Goal: Transaction & Acquisition: Obtain resource

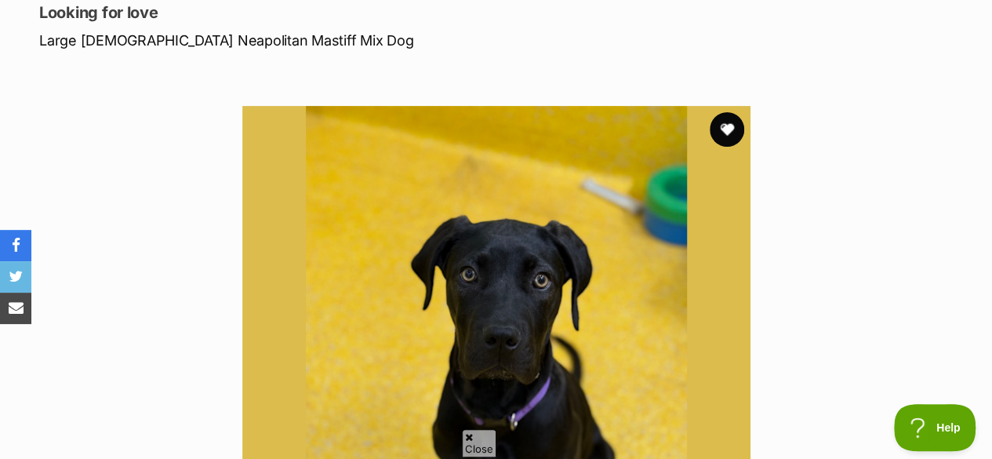
click at [728, 112] on button "favourite" at bounding box center [727, 129] width 34 height 34
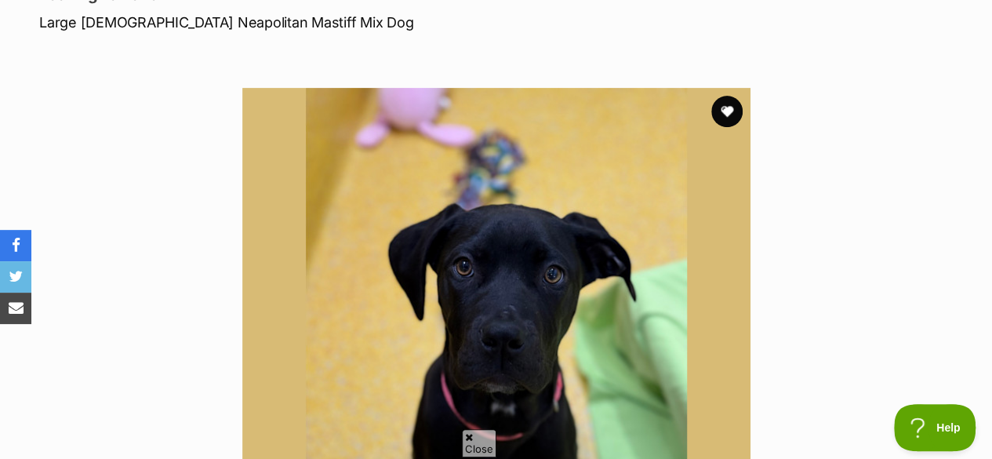
scroll to position [267, 0]
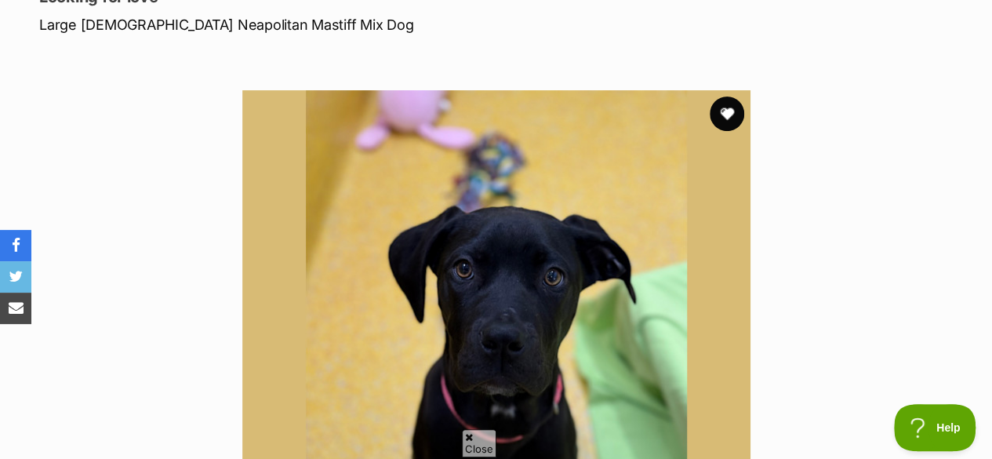
click at [724, 96] on button "favourite" at bounding box center [727, 113] width 34 height 34
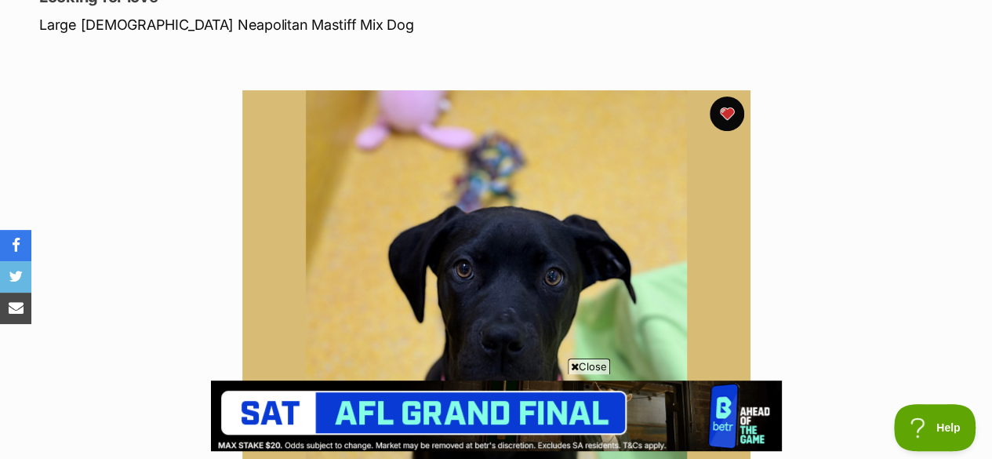
scroll to position [0, 0]
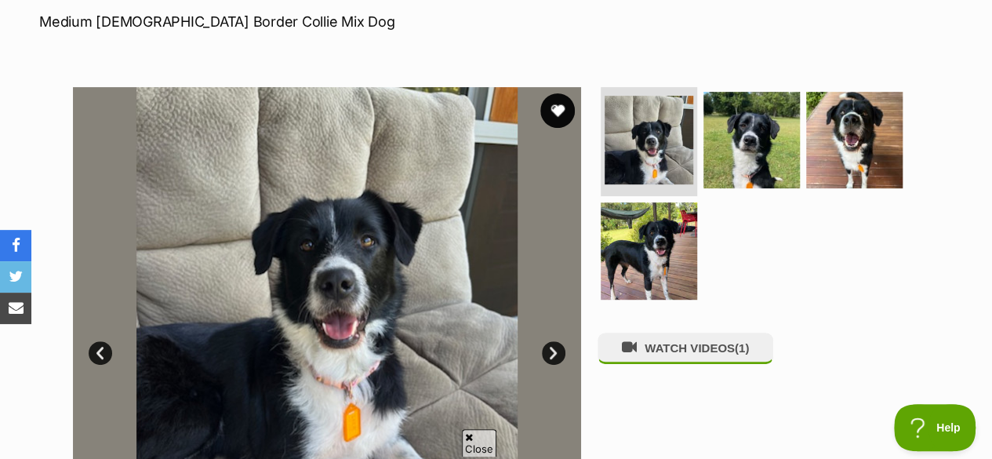
click at [559, 93] on button "favourite" at bounding box center [557, 110] width 34 height 34
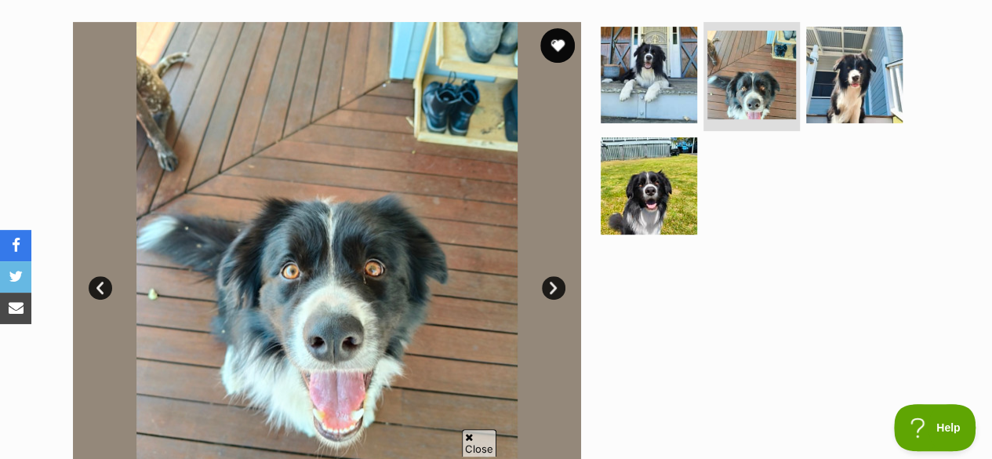
click at [564, 28] on button "favourite" at bounding box center [557, 45] width 34 height 34
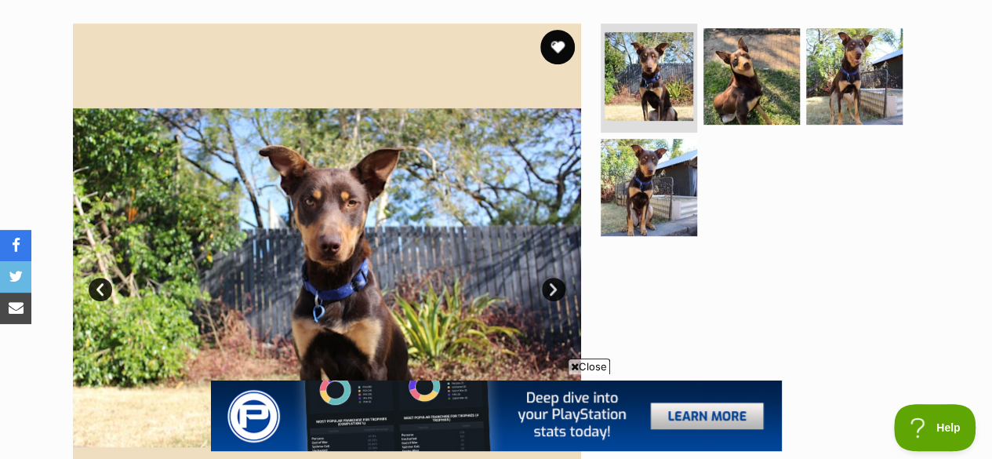
click at [549, 30] on button "favourite" at bounding box center [557, 47] width 34 height 34
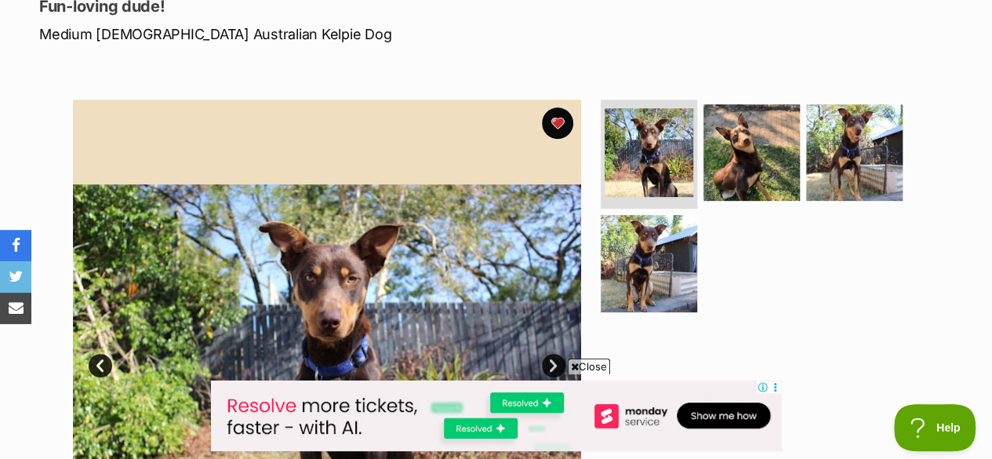
scroll to position [259, 0]
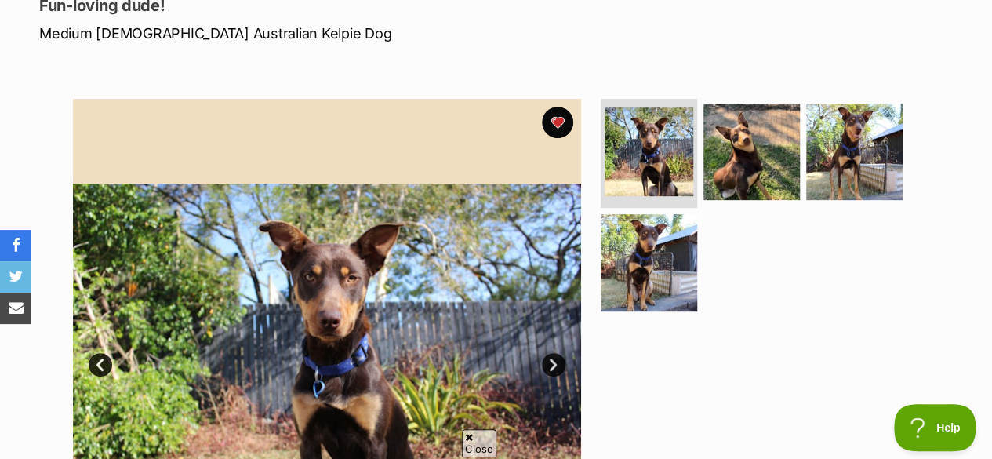
click at [556, 353] on link "Next" at bounding box center [554, 365] width 24 height 24
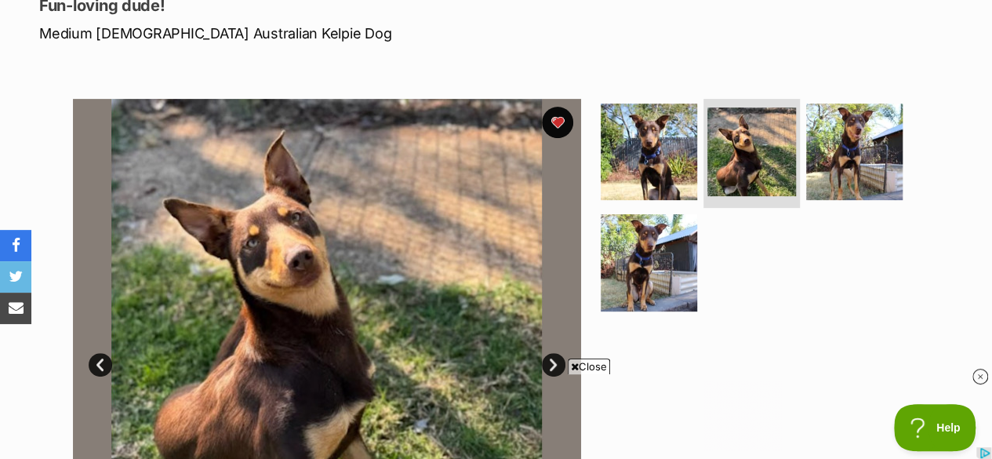
scroll to position [0, 0]
click at [556, 353] on link "Next" at bounding box center [554, 365] width 24 height 24
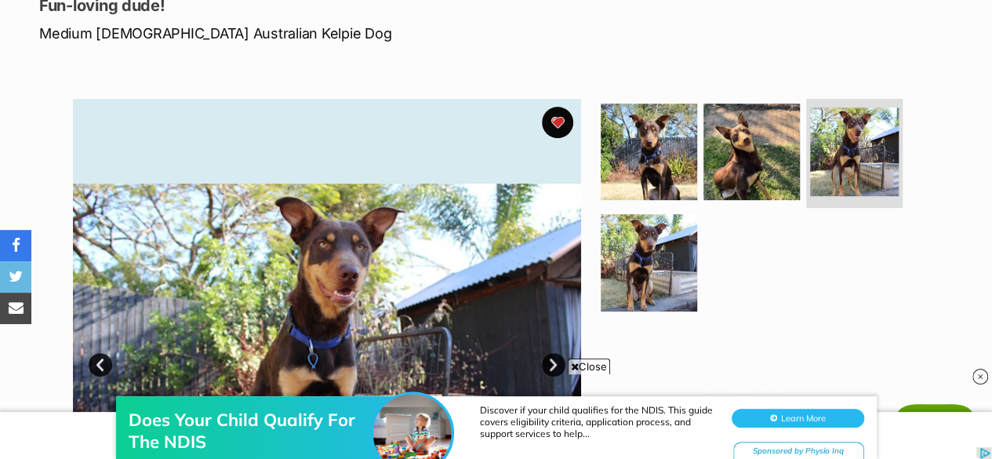
click at [556, 353] on link "Next" at bounding box center [554, 365] width 24 height 24
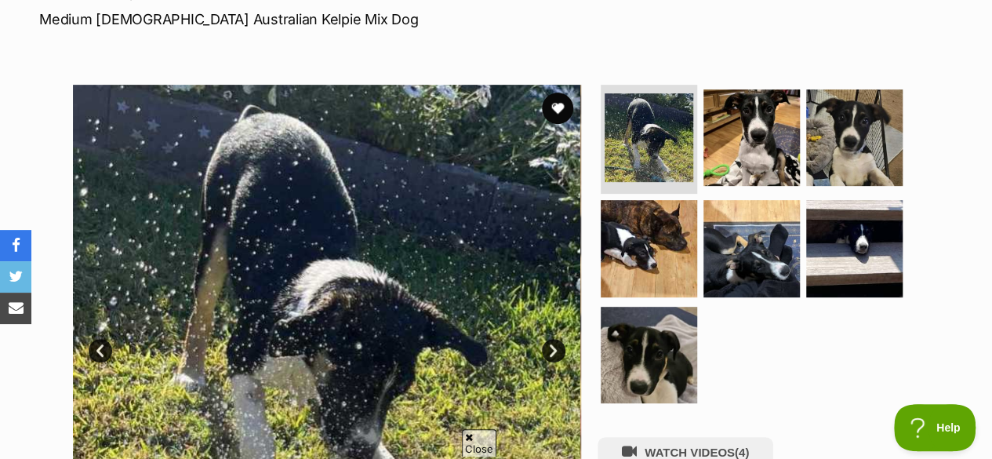
scroll to position [272, 0]
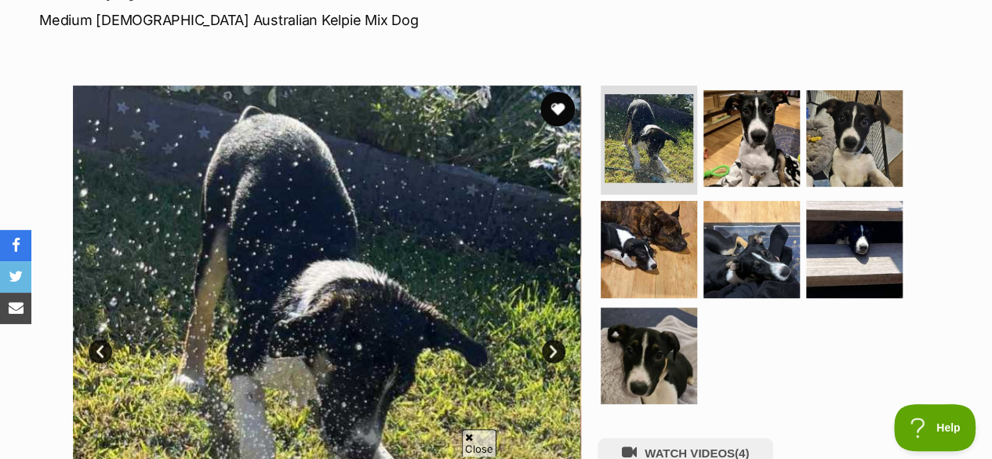
click at [552, 92] on button "favourite" at bounding box center [557, 109] width 34 height 34
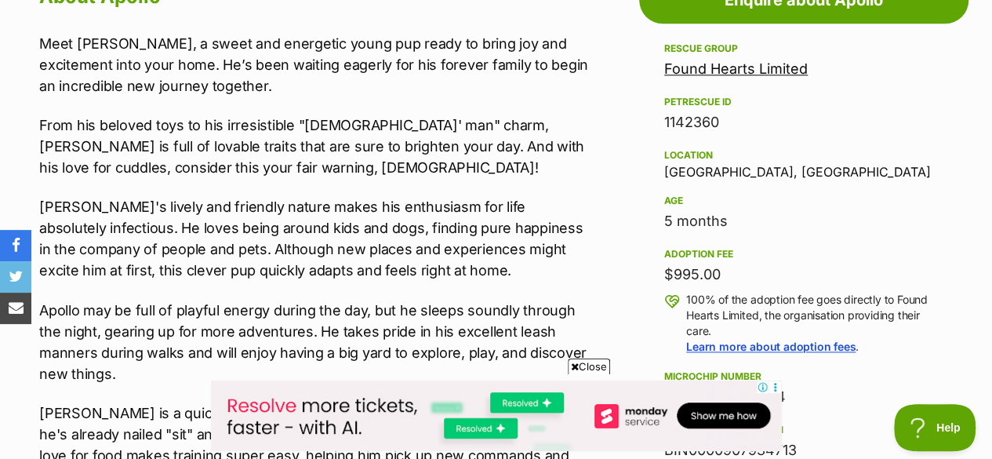
scroll to position [942, 0]
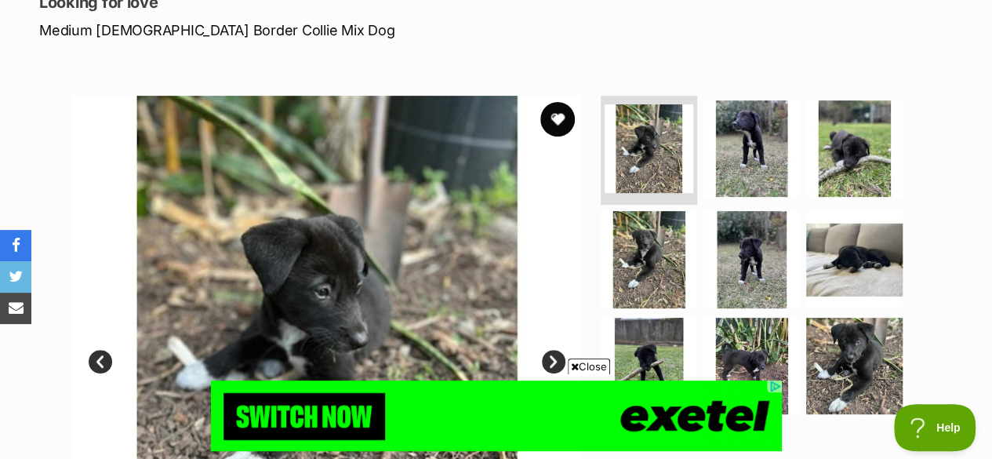
click at [552, 102] on button "favourite" at bounding box center [557, 119] width 34 height 34
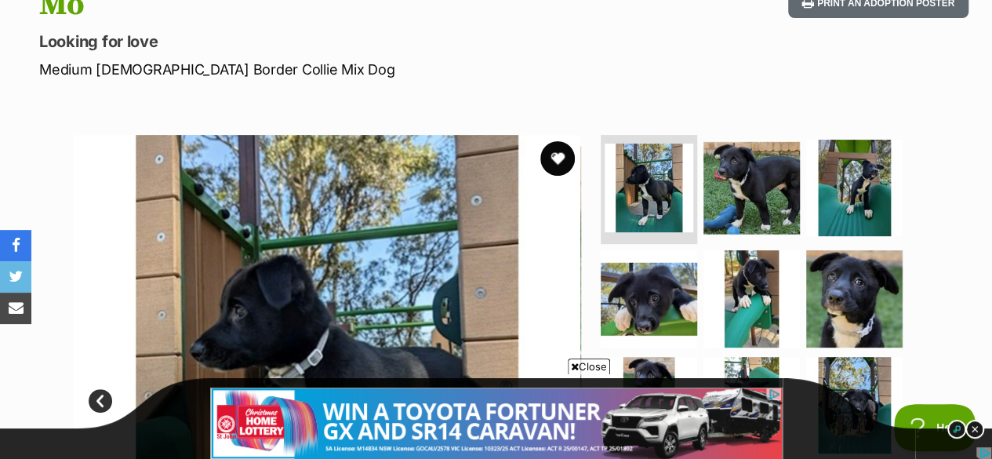
click at [565, 141] on button "favourite" at bounding box center [557, 158] width 34 height 34
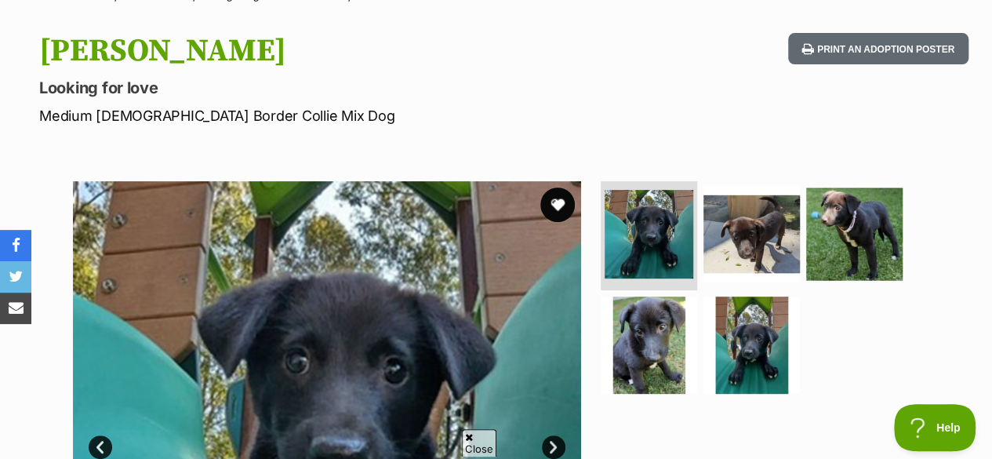
scroll to position [176, 0]
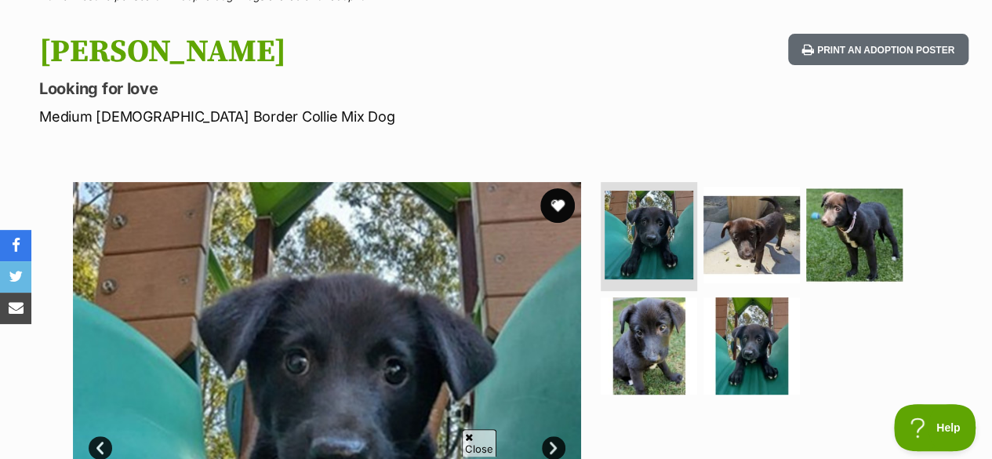
click at [554, 188] on button "favourite" at bounding box center [557, 205] width 34 height 34
